Goal: Task Accomplishment & Management: Manage account settings

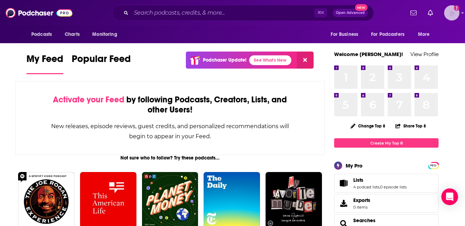
click at [455, 16] on img "Logged in as tnzgift615" at bounding box center [451, 12] width 15 height 15
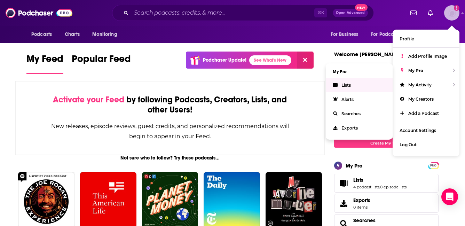
click at [360, 85] on link "Lists" at bounding box center [359, 85] width 67 height 14
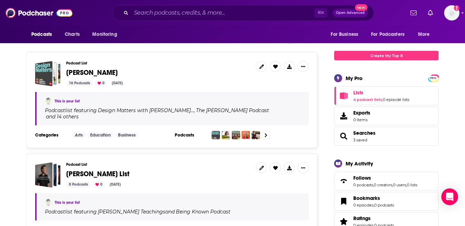
scroll to position [95, 0]
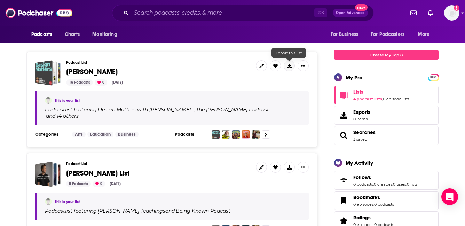
click at [293, 65] on button at bounding box center [288, 65] width 11 height 11
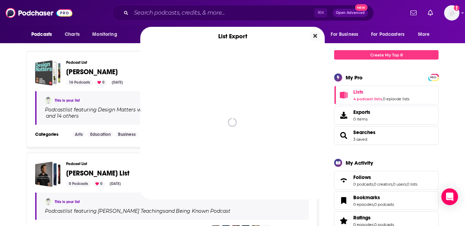
scroll to position [0, 0]
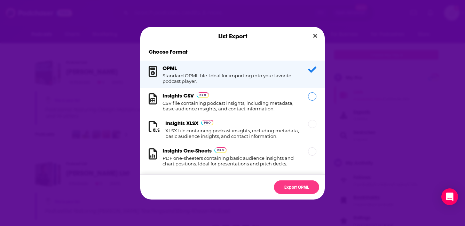
click at [312, 98] on div "Dialog" at bounding box center [312, 96] width 8 height 8
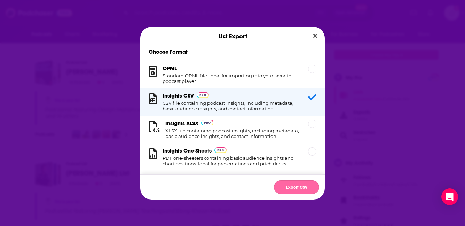
click at [291, 184] on button "Export CSV" at bounding box center [296, 187] width 45 height 14
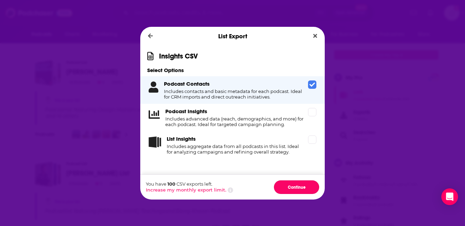
click at [291, 184] on button "Continue" at bounding box center [296, 187] width 45 height 14
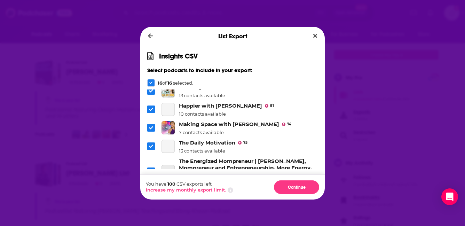
scroll to position [128, 0]
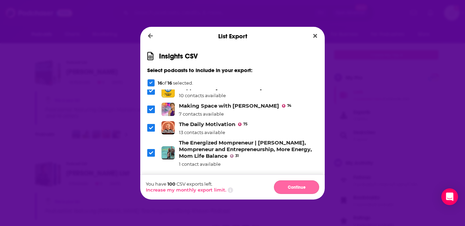
click at [298, 185] on button "Continue" at bounding box center [296, 187] width 45 height 14
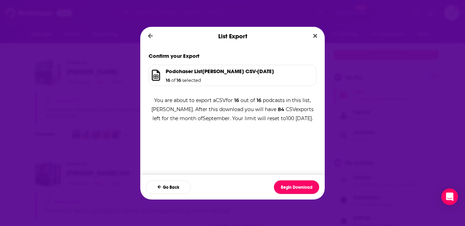
click at [298, 185] on button "Begin Download" at bounding box center [296, 187] width 45 height 14
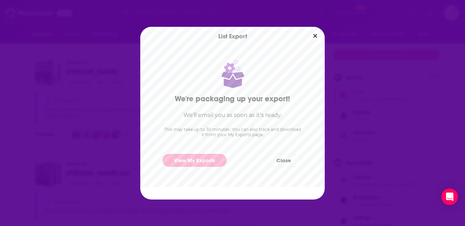
click at [215, 159] on link "View My Exports" at bounding box center [194, 160] width 64 height 13
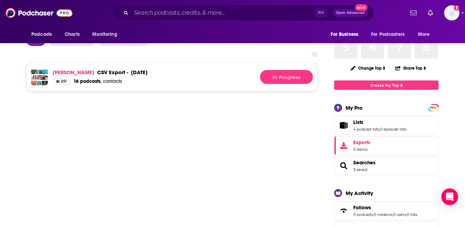
scroll to position [71, 0]
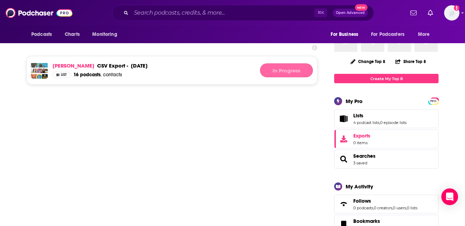
click at [295, 68] on div "In Progress" at bounding box center [286, 70] width 53 height 14
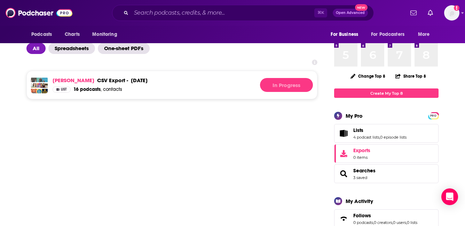
scroll to position [56, 0]
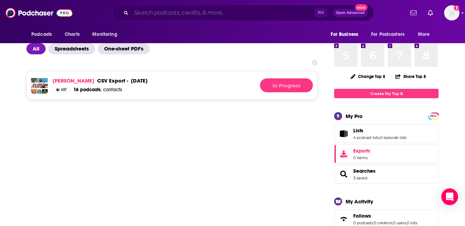
click at [189, 16] on input "Search podcasts, credits, & more..." at bounding box center [222, 12] width 183 height 11
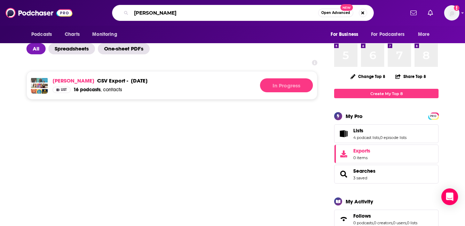
type input "Jen Hatmaker"
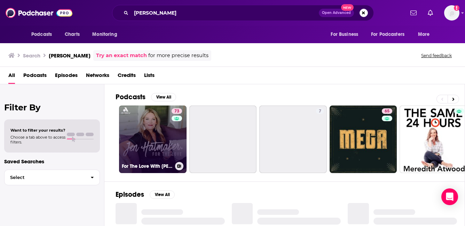
click at [161, 127] on link "73 For The Love With Jen Hatmaker Podcast" at bounding box center [152, 138] width 67 height 67
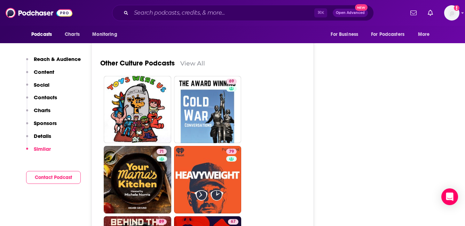
scroll to position [3037, 0]
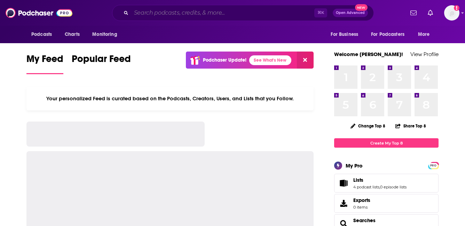
click at [187, 16] on input "Search podcasts, credits, & more..." at bounding box center [222, 12] width 183 height 11
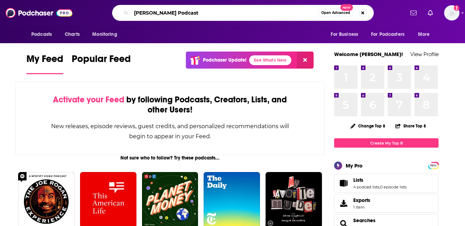
click at [159, 11] on input "Jen hatmker Podcast" at bounding box center [224, 12] width 187 height 11
type input "Jen hatmaker Podcast"
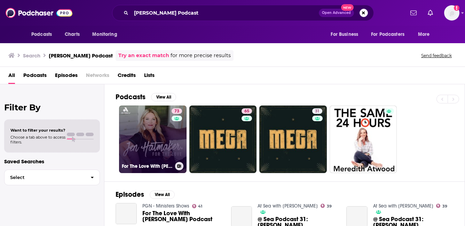
click at [164, 144] on link "73 For The Love With Jen Hatmaker Podcast" at bounding box center [152, 138] width 67 height 67
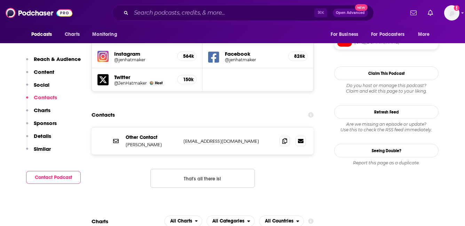
scroll to position [646, 0]
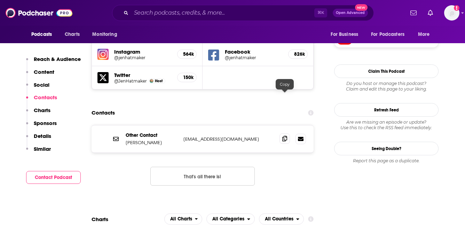
click at [285, 136] on icon at bounding box center [284, 139] width 5 height 6
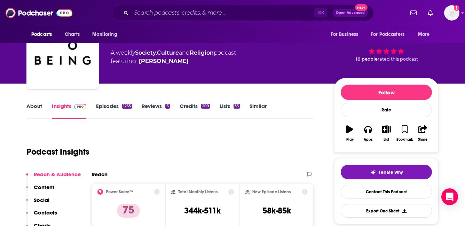
scroll to position [27, 0]
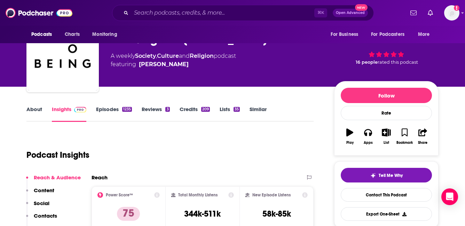
click at [107, 109] on link "Episodes 1235" at bounding box center [114, 114] width 36 height 16
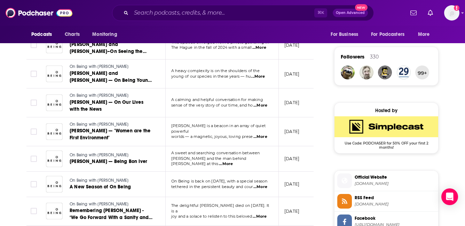
scroll to position [486, 0]
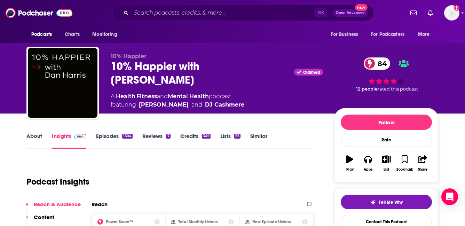
click at [114, 134] on link "Episodes 1604" at bounding box center [114, 141] width 37 height 16
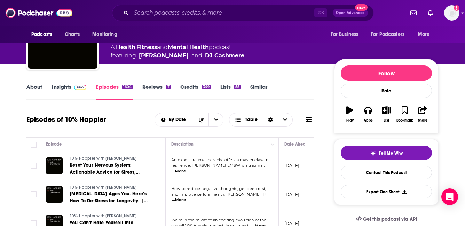
scroll to position [29, 0]
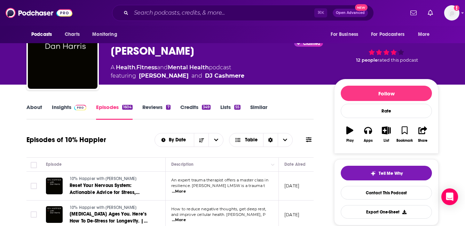
click at [77, 113] on link "Insights" at bounding box center [69, 112] width 34 height 16
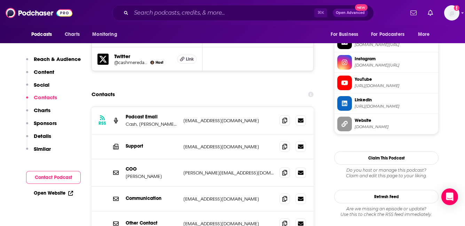
scroll to position [685, 0]
click at [283, 169] on icon at bounding box center [284, 172] width 5 height 6
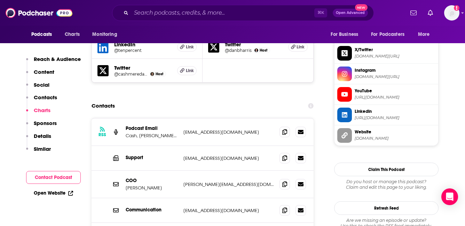
scroll to position [673, 0]
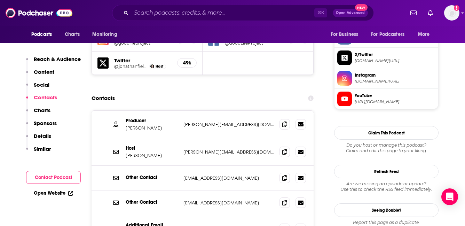
scroll to position [667, 0]
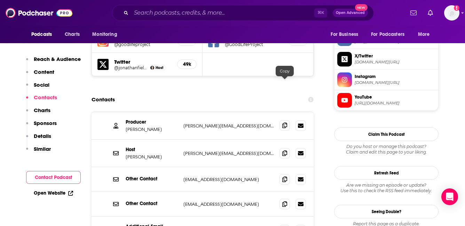
click at [282, 120] on span at bounding box center [284, 125] width 10 height 10
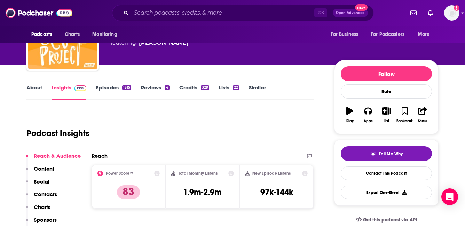
scroll to position [0, 0]
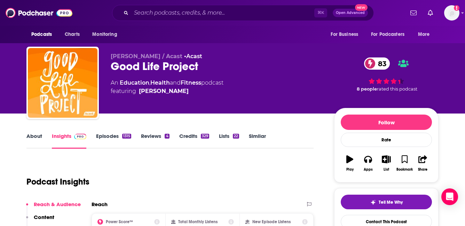
click at [111, 131] on div "About Insights Episodes 1315 Reviews 4 Credits 329 Lists 22 Similar" at bounding box center [169, 139] width 287 height 17
click at [111, 137] on link "Episodes 1315" at bounding box center [113, 141] width 35 height 16
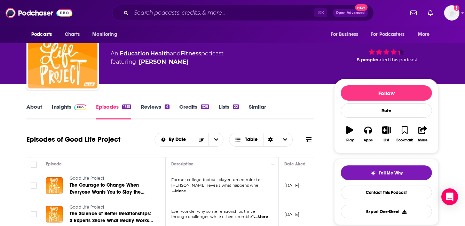
scroll to position [35, 0]
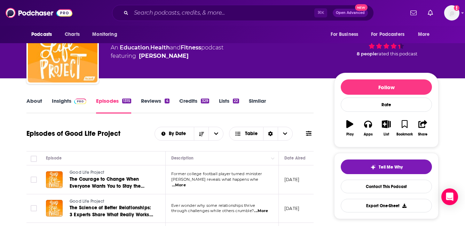
click at [63, 109] on link "Insights" at bounding box center [69, 105] width 34 height 16
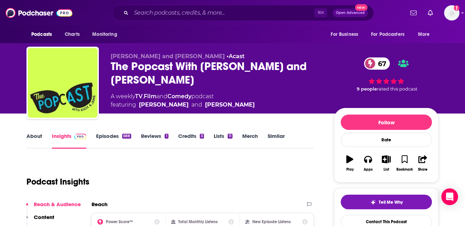
click at [117, 137] on link "Episodes 688" at bounding box center [113, 141] width 35 height 16
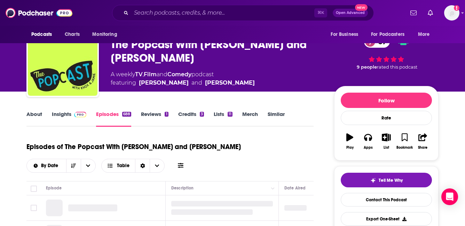
scroll to position [98, 0]
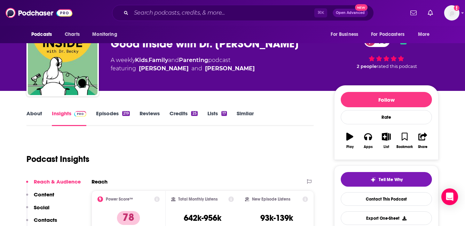
scroll to position [18, 0]
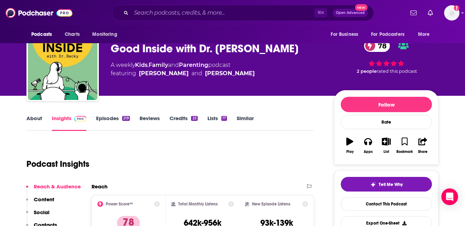
click at [114, 120] on link "Episodes 219" at bounding box center [113, 123] width 34 height 16
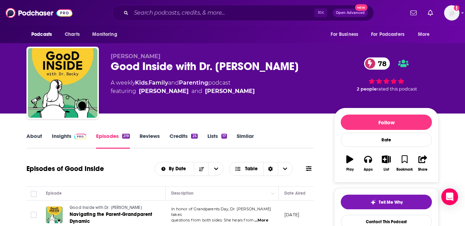
click at [71, 137] on span at bounding box center [78, 136] width 15 height 7
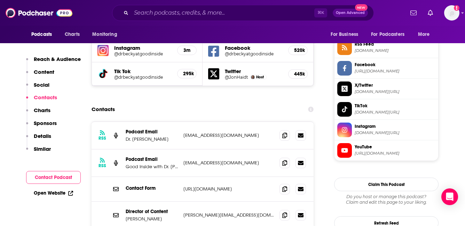
scroll to position [644, 0]
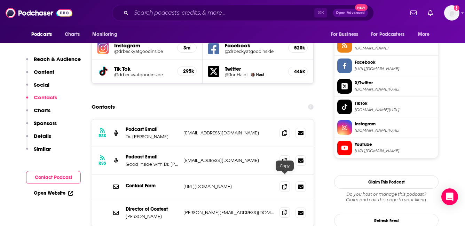
click at [286, 209] on icon at bounding box center [284, 212] width 5 height 6
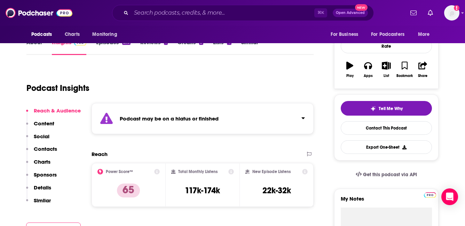
scroll to position [121, 0]
